Goal: Check status

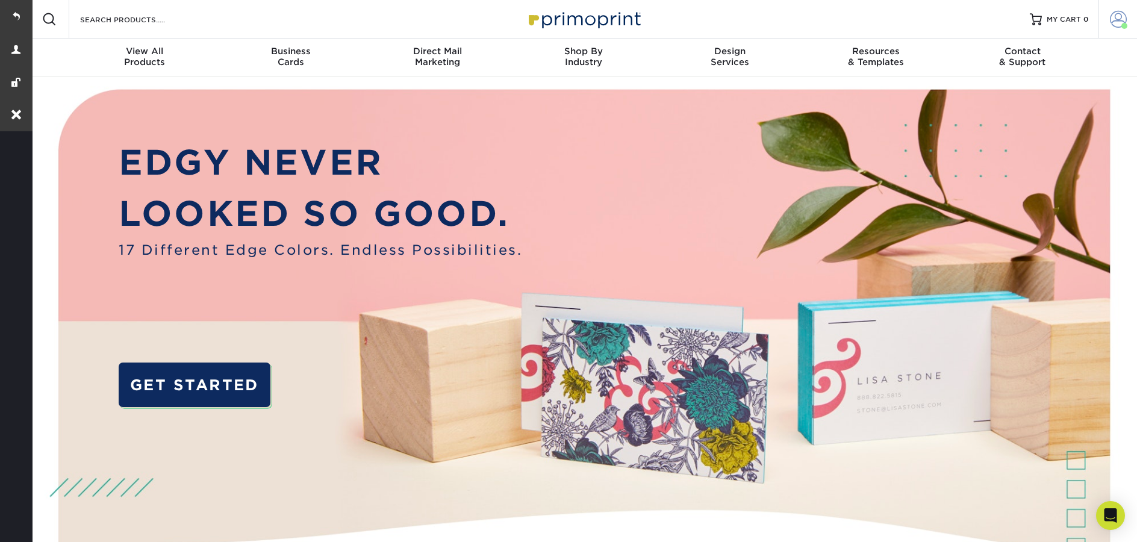
click at [1128, 20] on link "Account" at bounding box center [1118, 19] width 39 height 39
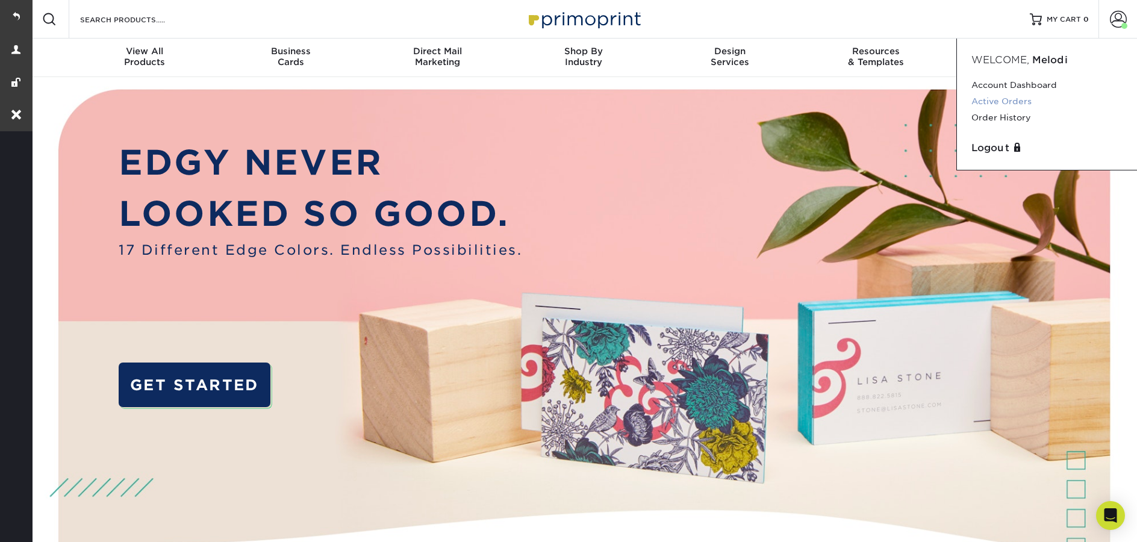
click at [1003, 102] on link "Active Orders" at bounding box center [1047, 101] width 151 height 16
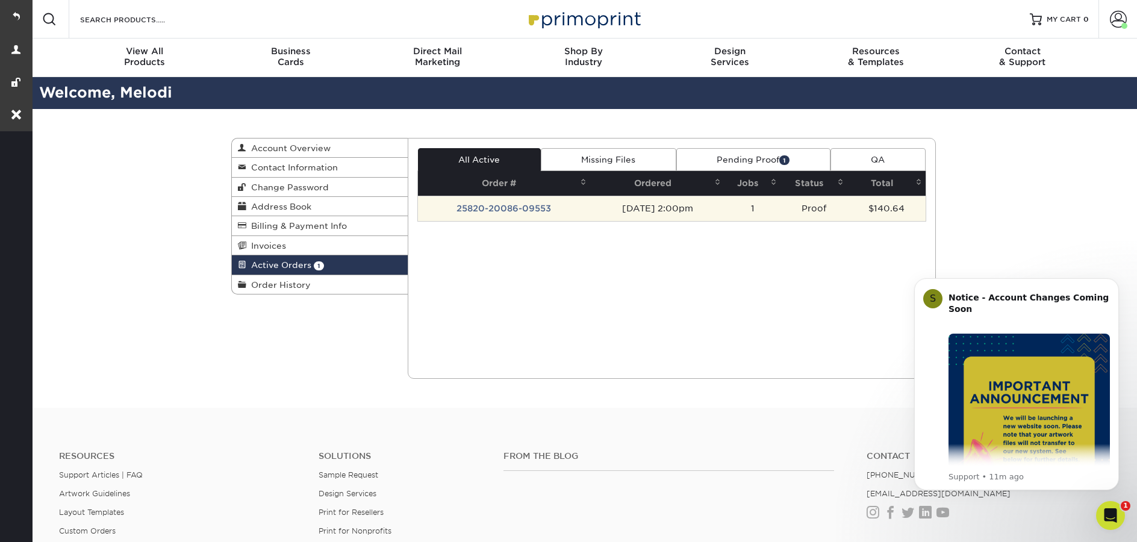
click at [493, 214] on td "25820-20086-09553" at bounding box center [504, 208] width 173 height 25
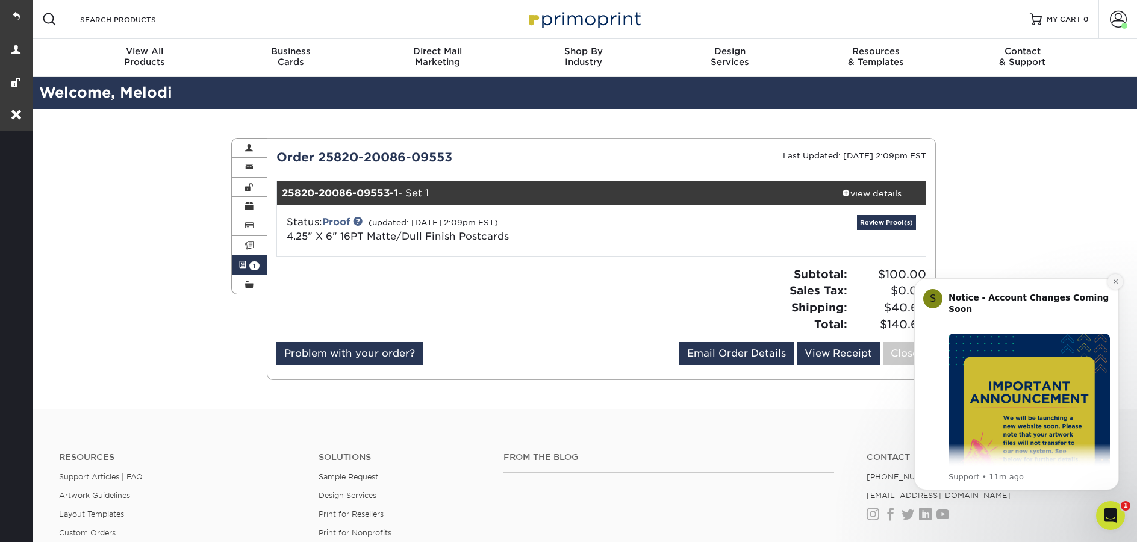
click at [1113, 284] on icon "Dismiss notification" at bounding box center [1116, 281] width 7 height 7
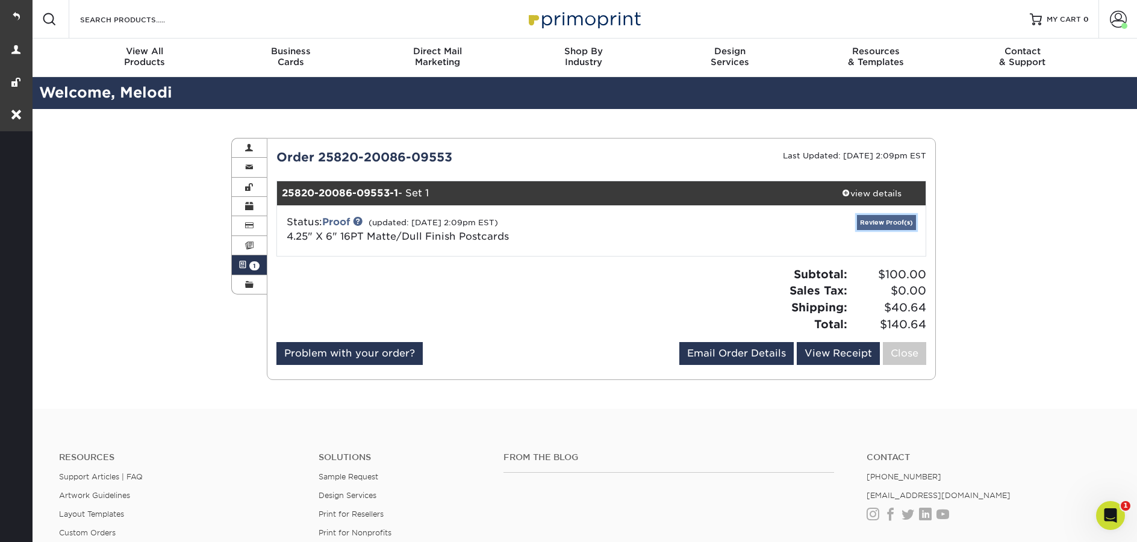
click at [885, 227] on link "Review Proof(s)" at bounding box center [886, 222] width 59 height 15
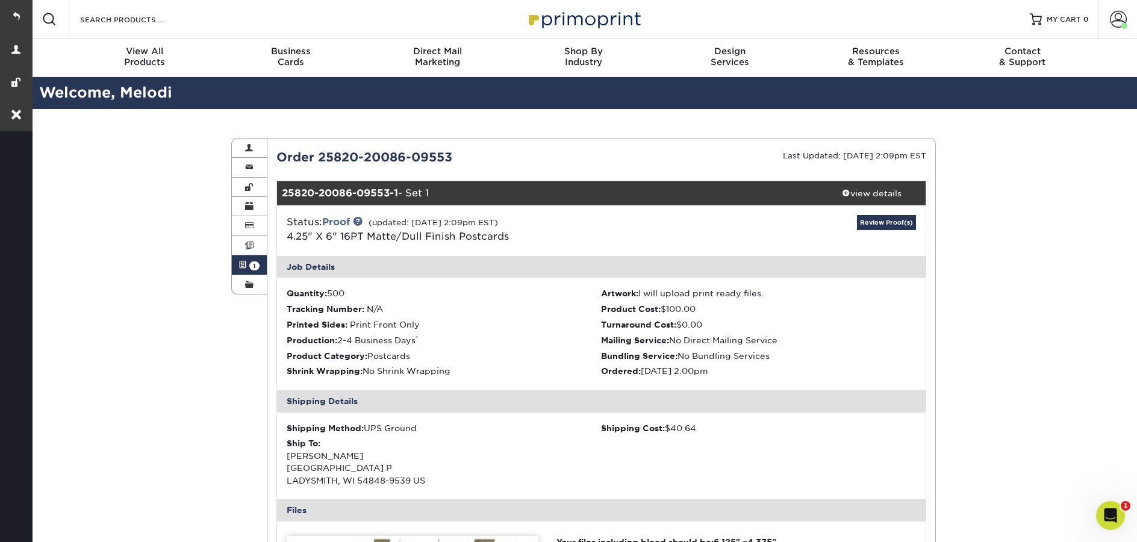
click at [245, 263] on span at bounding box center [243, 265] width 8 height 10
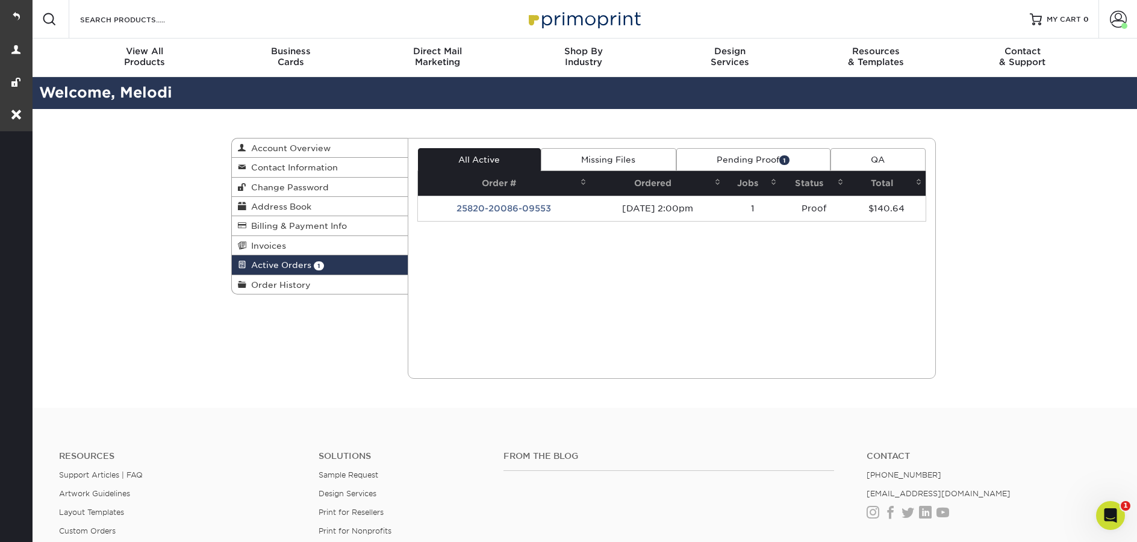
click at [777, 161] on link "Pending Proof 1" at bounding box center [754, 159] width 154 height 23
